Goal: Find specific page/section: Find specific page/section

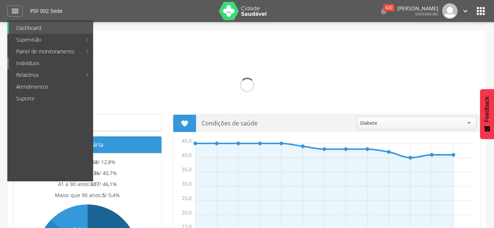
click at [33, 63] on link "Indivíduos" at bounding box center [51, 63] width 84 height 12
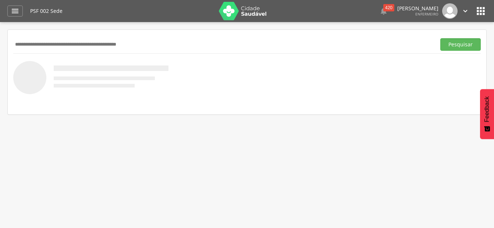
click at [168, 40] on input "text" at bounding box center [222, 44] width 419 height 12
type input "**********"
click at [440, 38] on button "Pesquisar" at bounding box center [460, 44] width 40 height 12
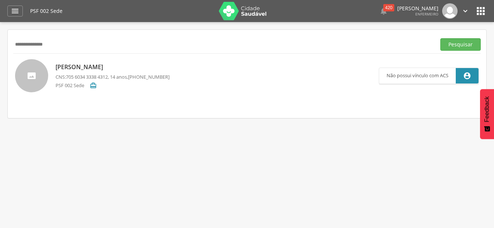
click at [94, 66] on p "[PERSON_NAME]" at bounding box center [112, 67] width 114 height 8
type input "**********"
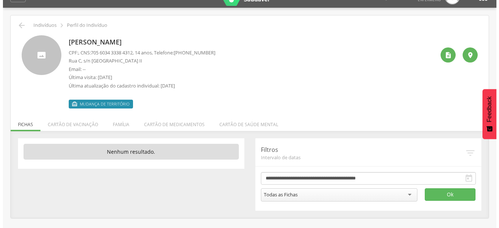
scroll to position [22, 0]
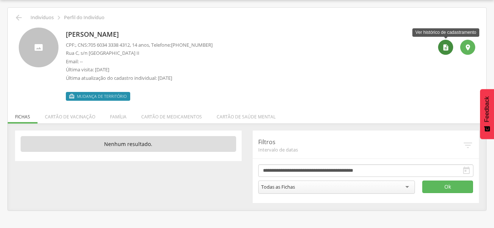
click at [445, 47] on icon "" at bounding box center [445, 47] width 7 height 7
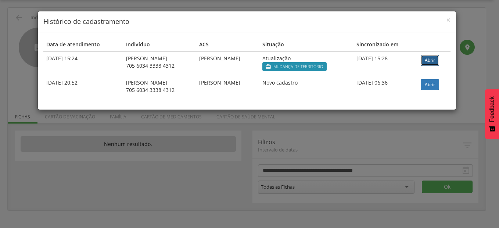
click at [430, 59] on link "Abrir" at bounding box center [430, 60] width 18 height 11
click at [439, 84] on link "Abrir" at bounding box center [430, 84] width 18 height 11
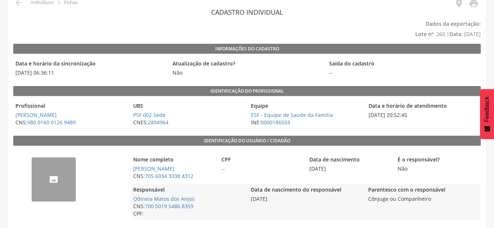
scroll to position [37, 0]
